Goal: Use online tool/utility: Utilize a website feature to perform a specific function

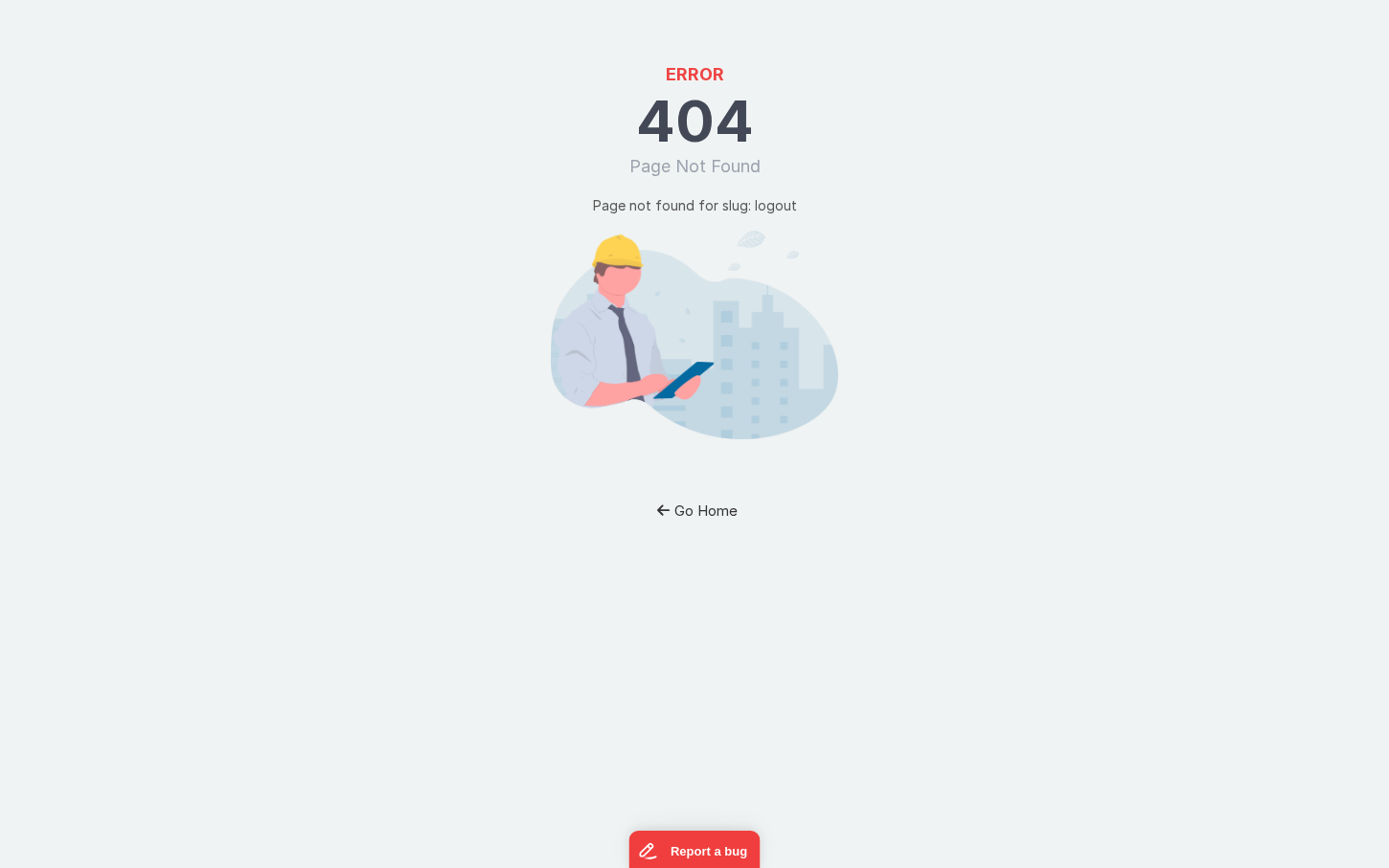
click at [715, 513] on button "Go Home" at bounding box center [695, 510] width 112 height 35
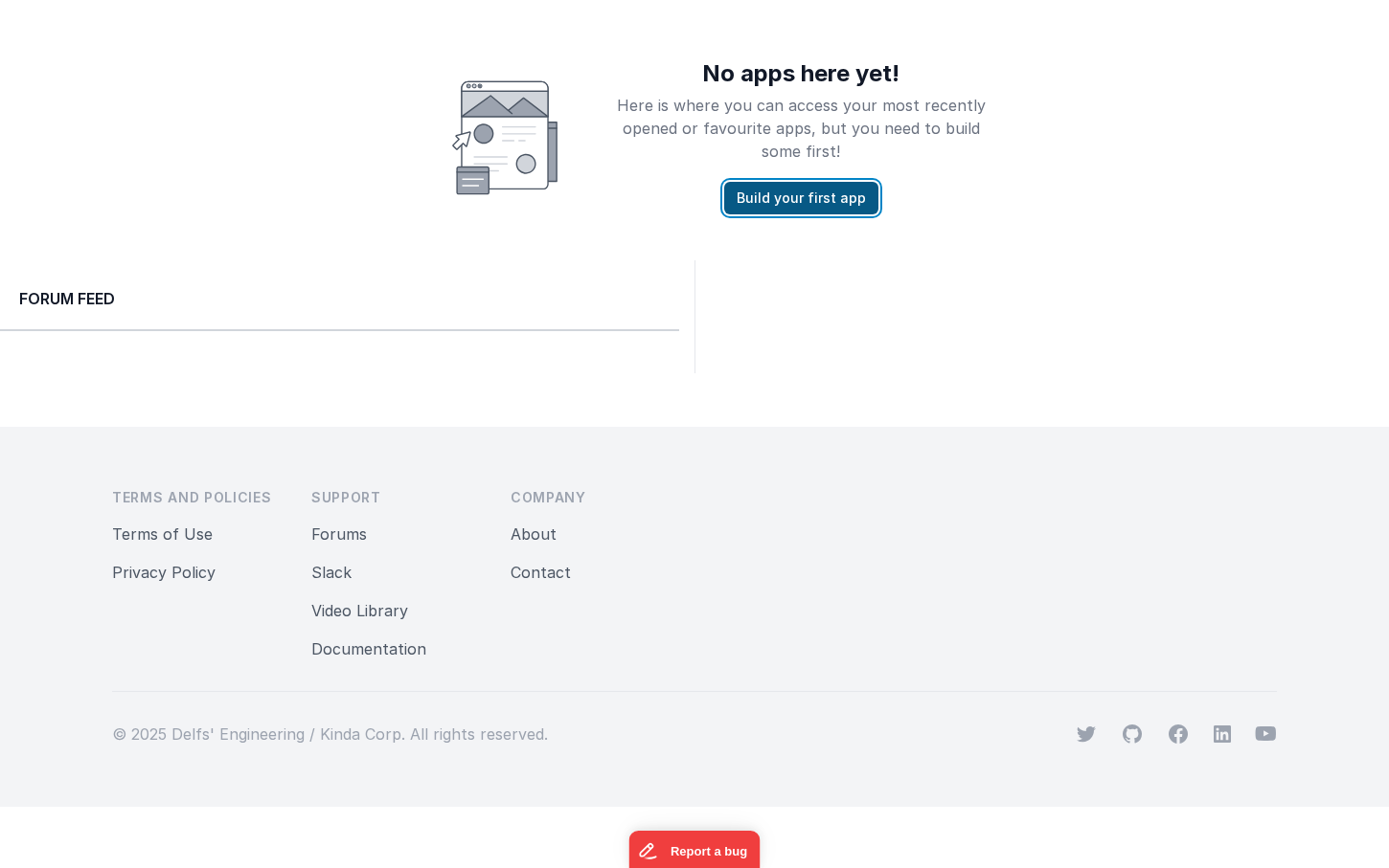
click at [792, 207] on button "Build your first app" at bounding box center [801, 198] width 154 height 32
